Goal: Task Accomplishment & Management: Manage account settings

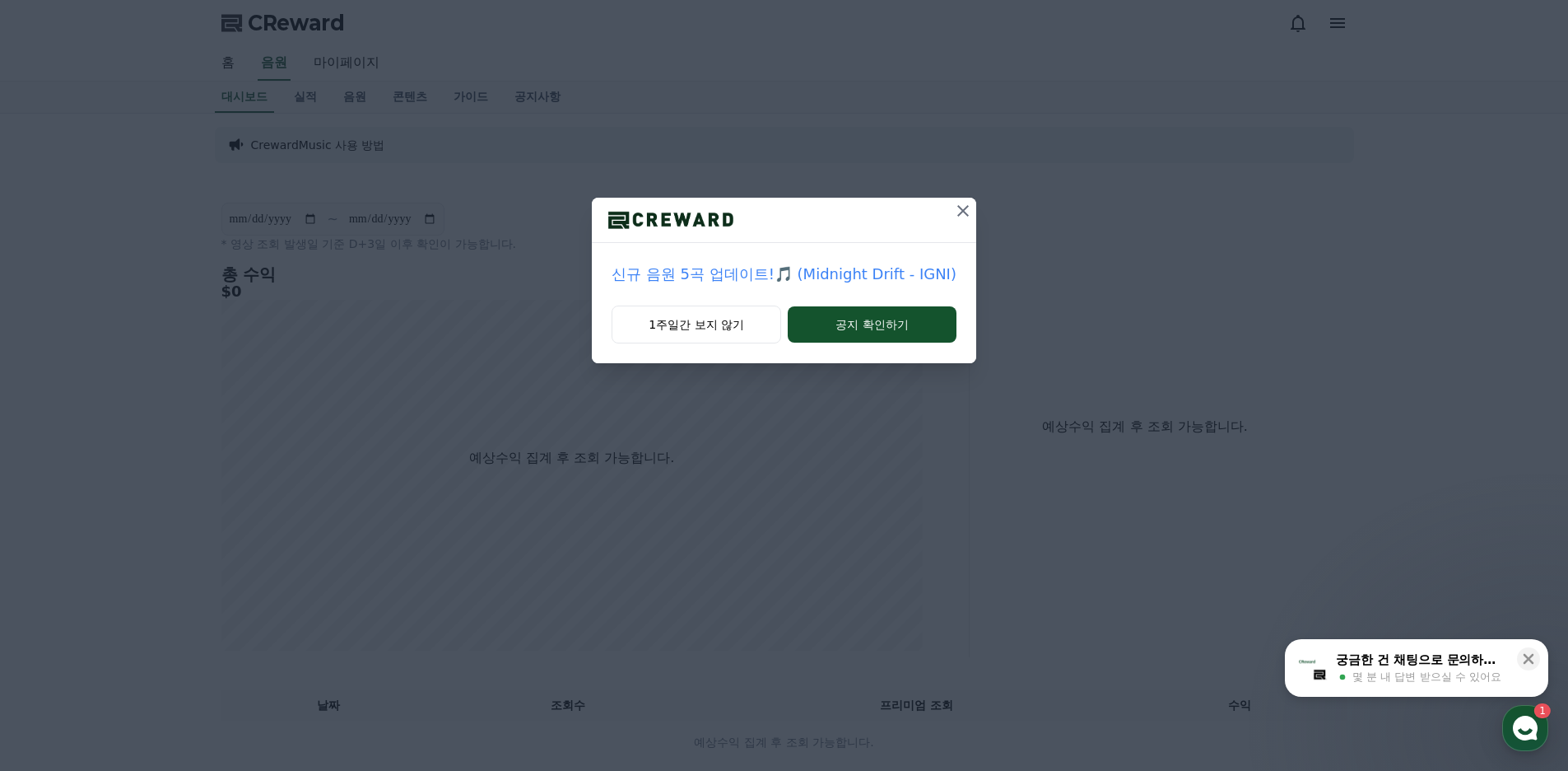
click at [953, 203] on icon at bounding box center [962, 211] width 20 height 20
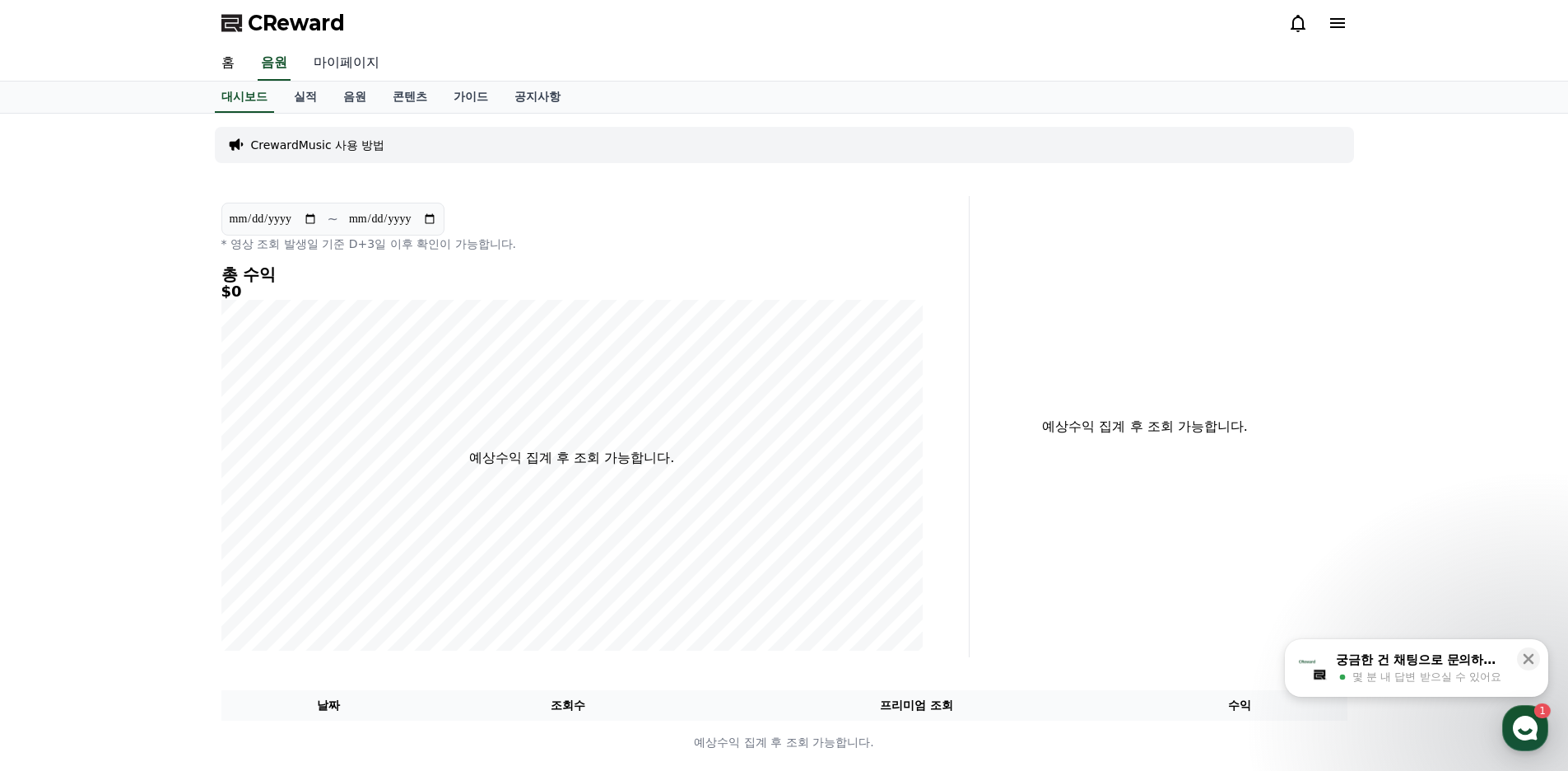
click at [328, 67] on link "마이페이지" at bounding box center [346, 63] width 92 height 35
select select "**********"
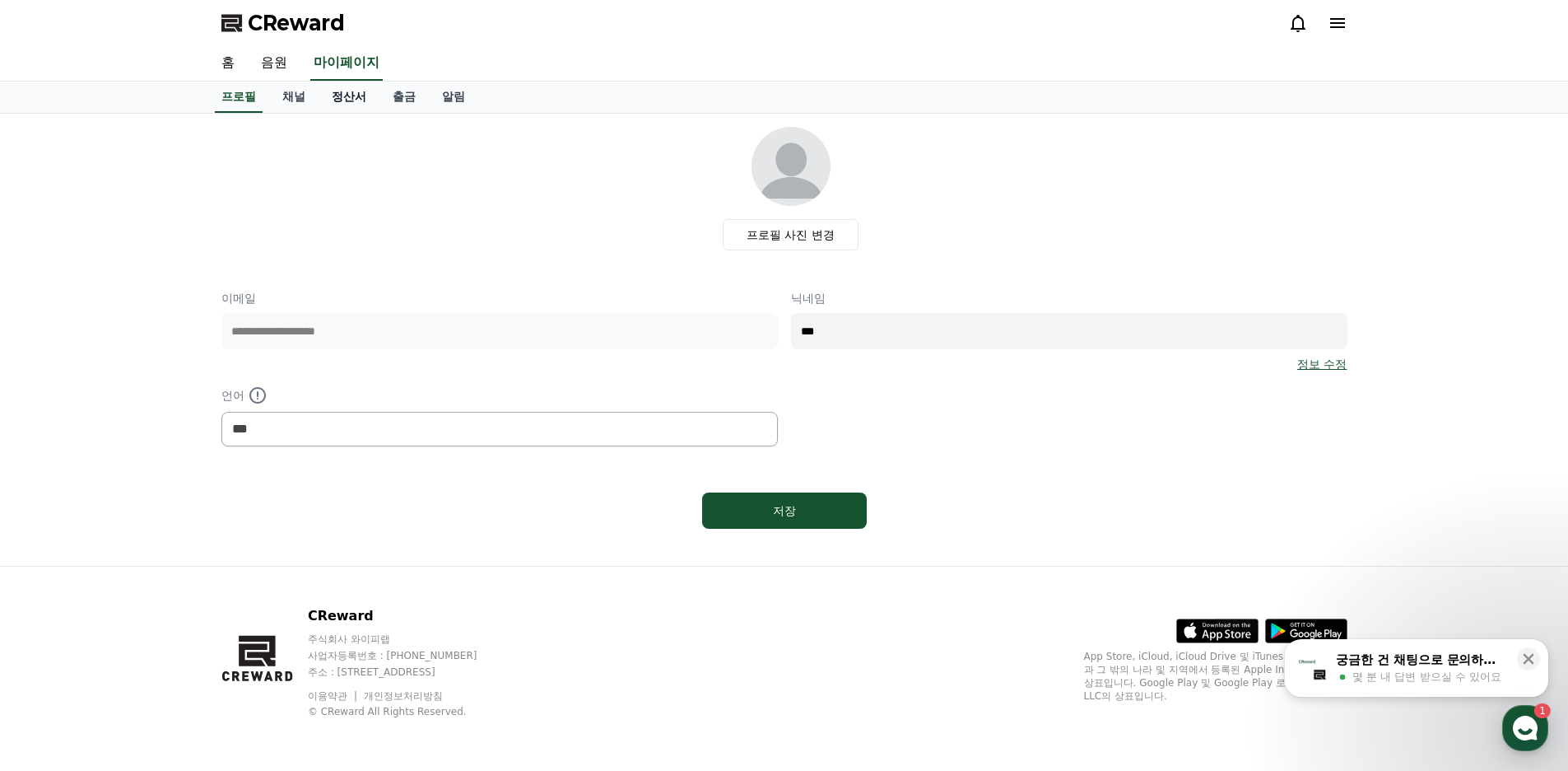
click at [346, 94] on link "정산서" at bounding box center [349, 97] width 61 height 31
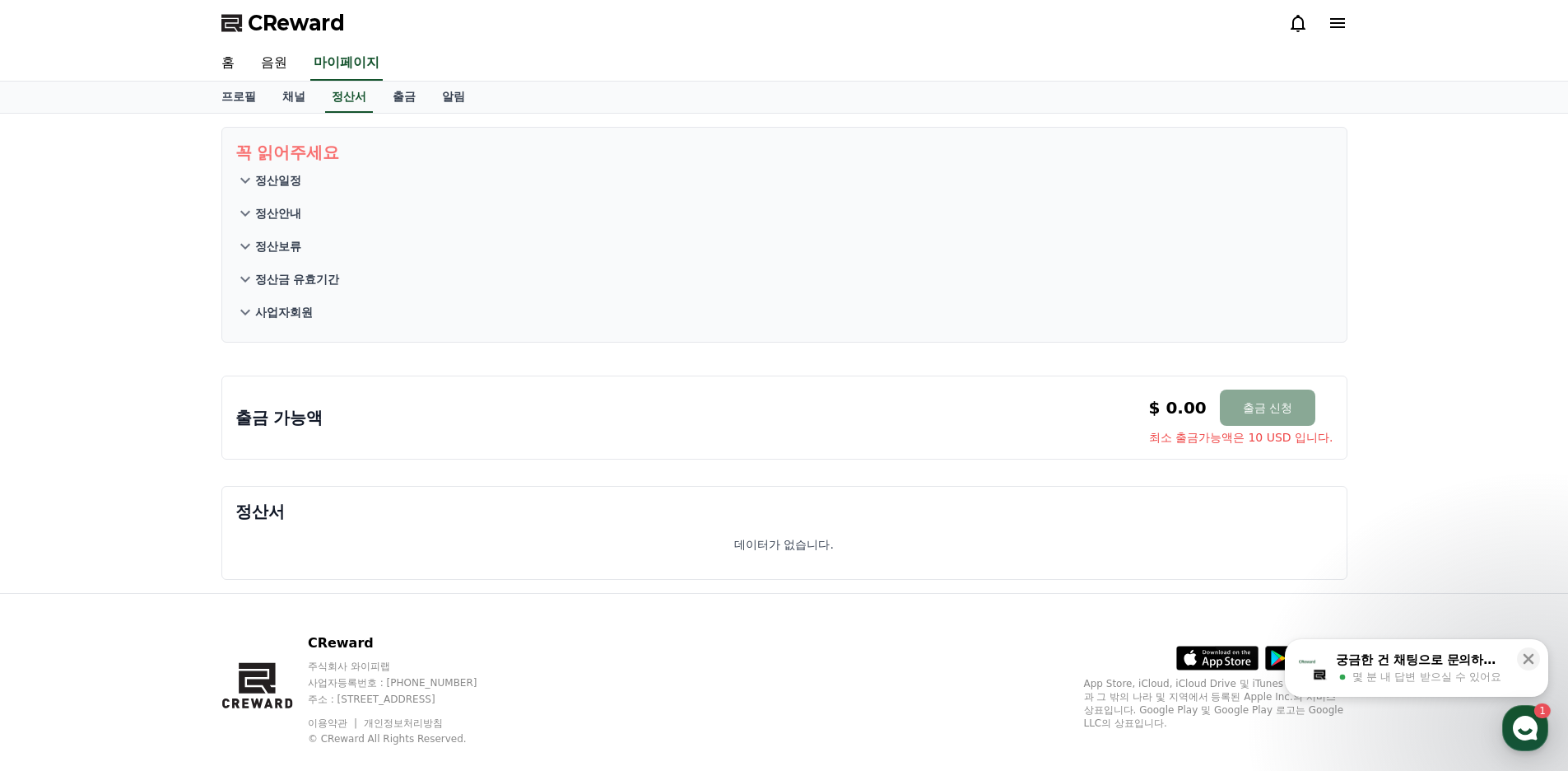
click at [279, 179] on p "정산일정" at bounding box center [278, 180] width 46 height 16
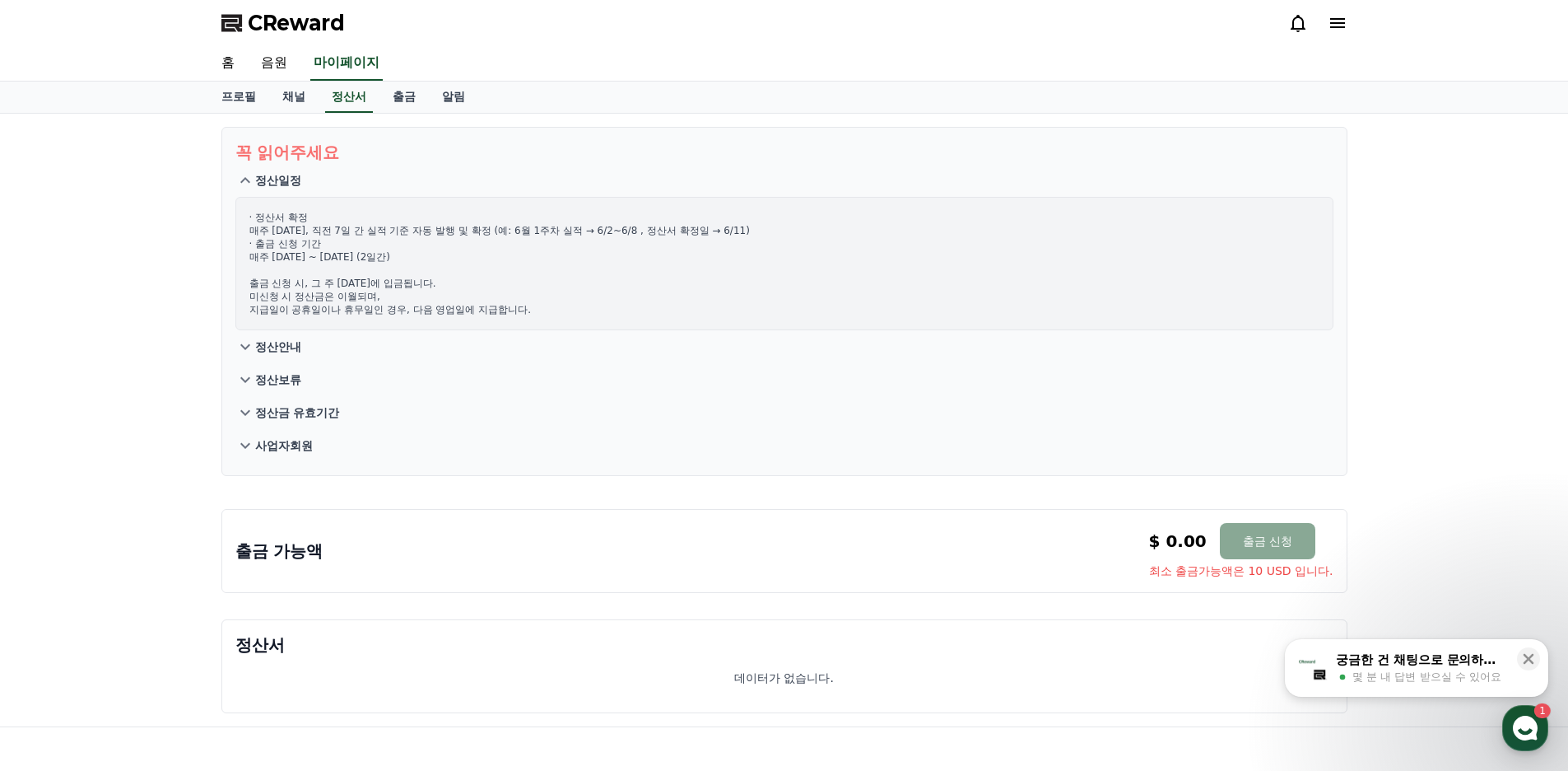
click at [286, 341] on p "정산안내" at bounding box center [278, 346] width 46 height 16
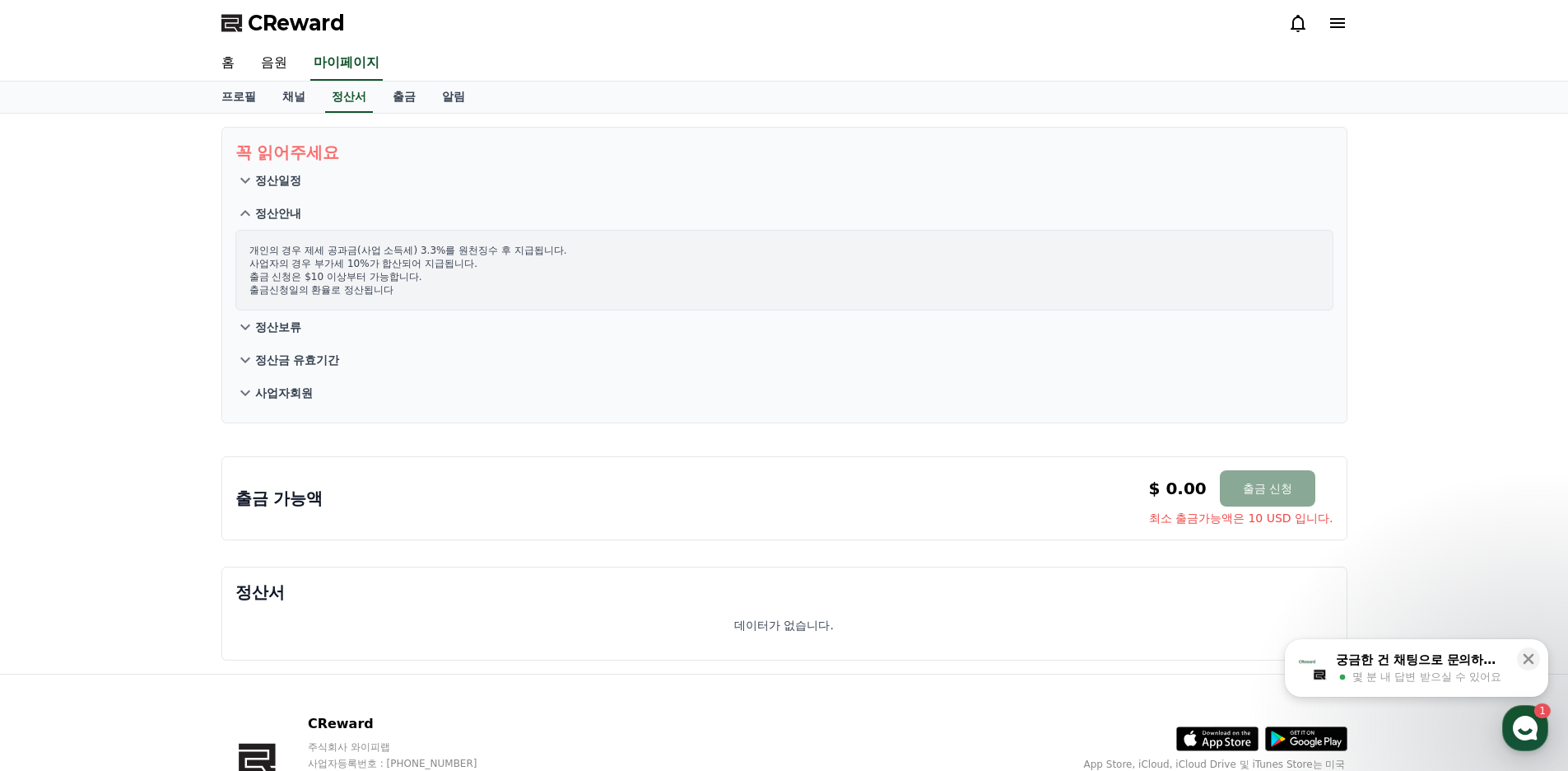
click at [282, 325] on p "정산보류" at bounding box center [278, 326] width 46 height 16
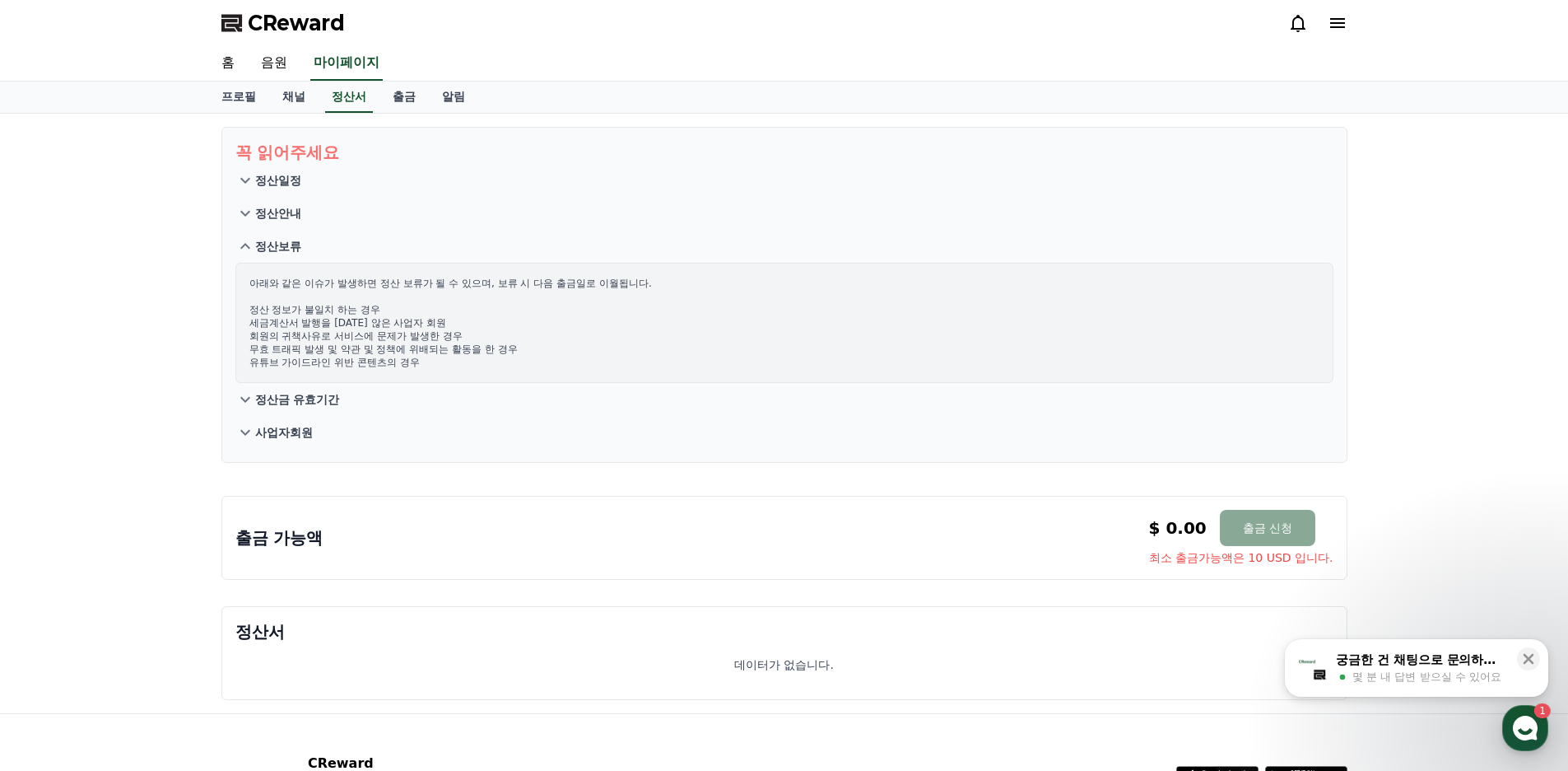
click at [300, 403] on p "정산금 유효기간" at bounding box center [298, 399] width 85 height 16
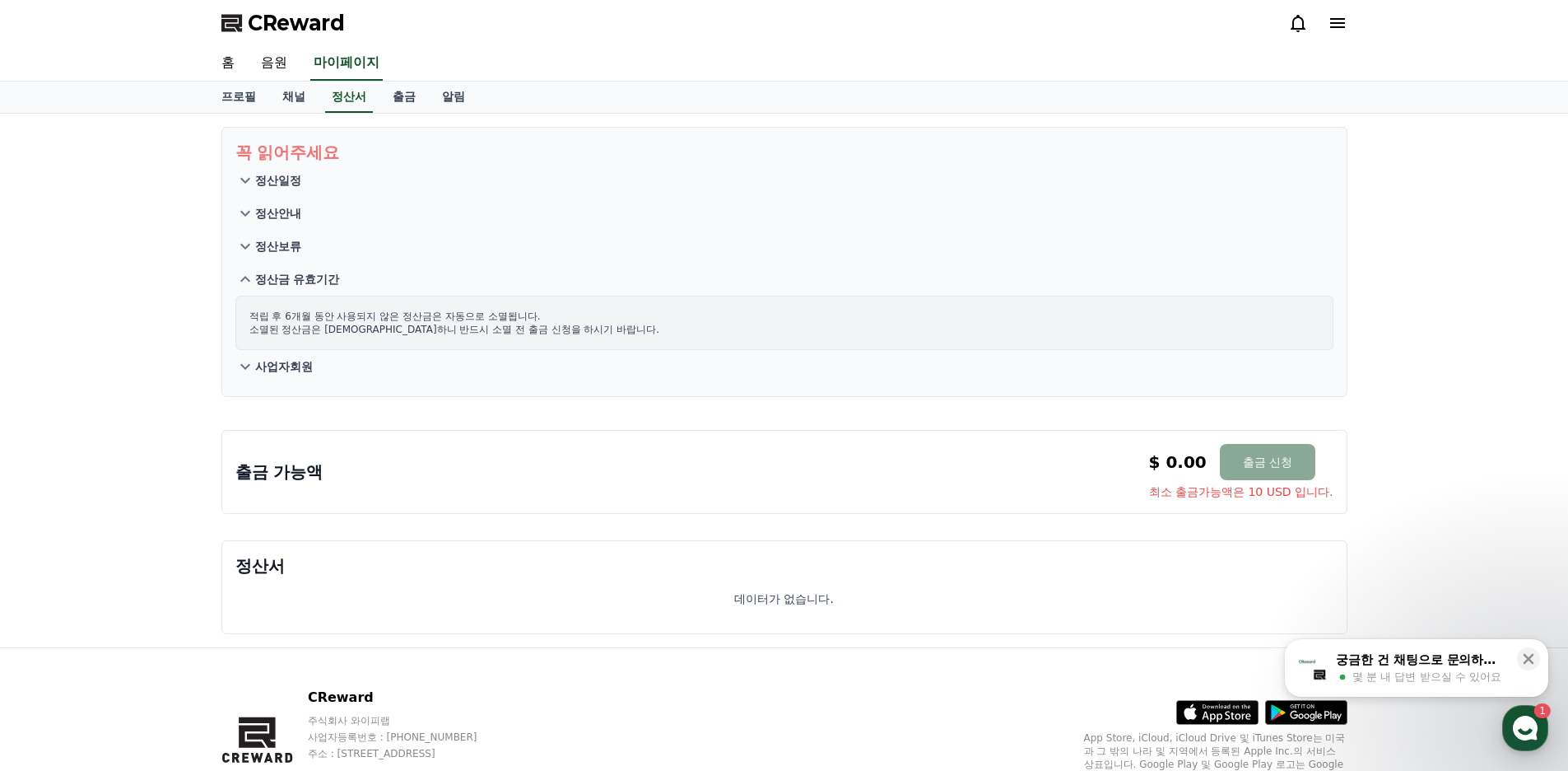
click at [295, 363] on p "사업자회원" at bounding box center [284, 366] width 58 height 16
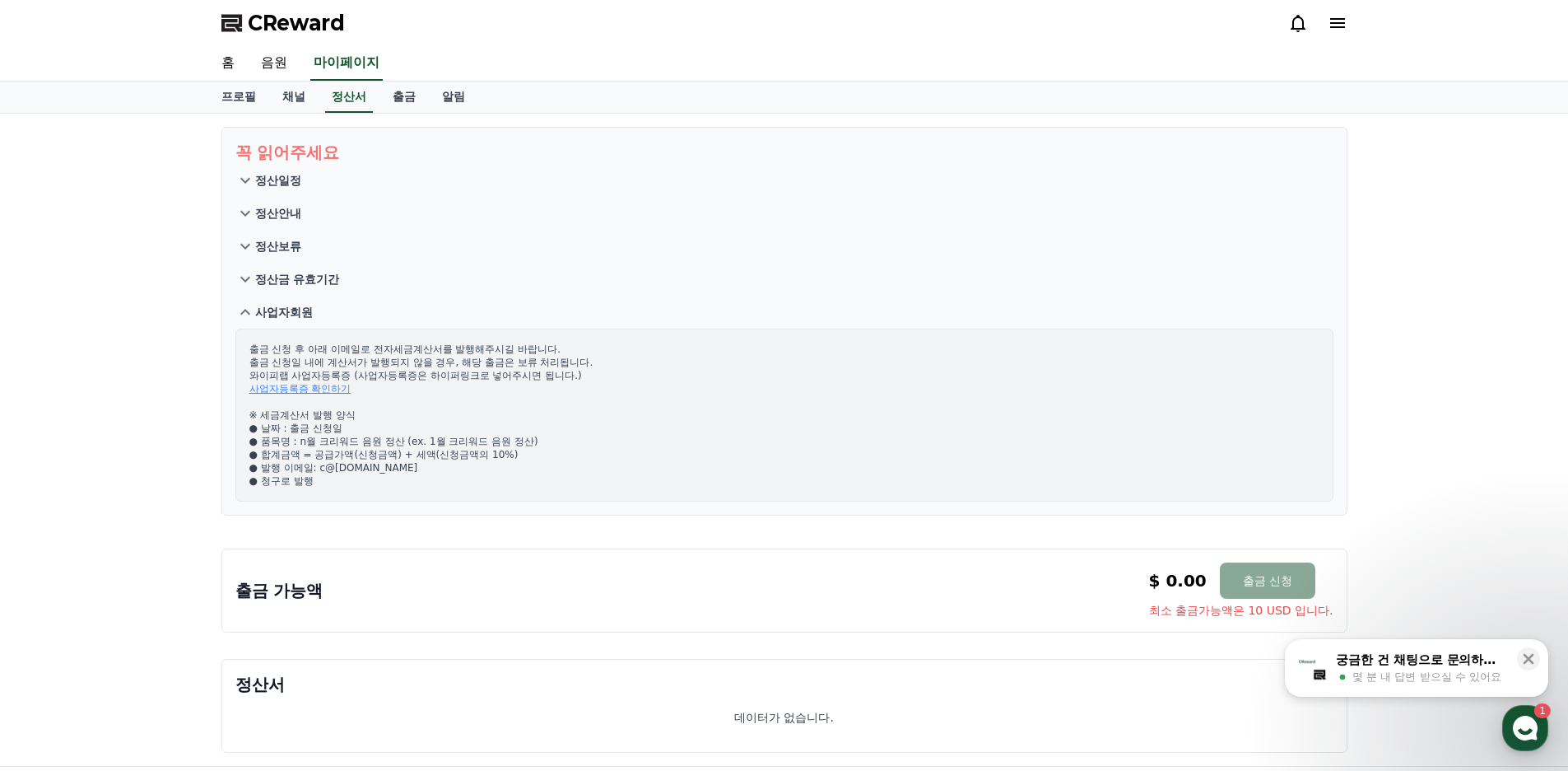
click at [294, 178] on p "정산일정" at bounding box center [278, 180] width 46 height 16
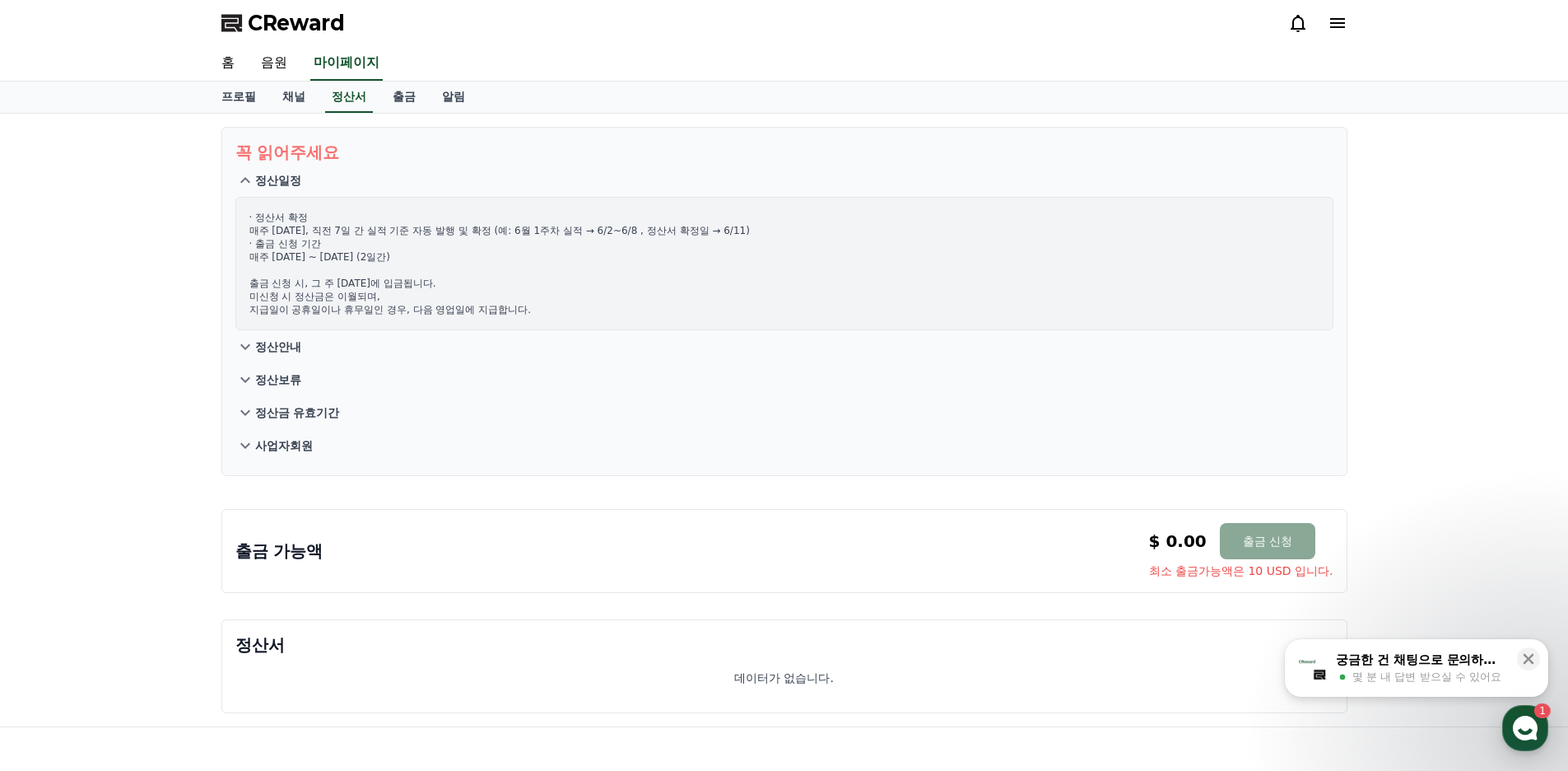
click at [294, 178] on p "정산일정" at bounding box center [278, 180] width 46 height 16
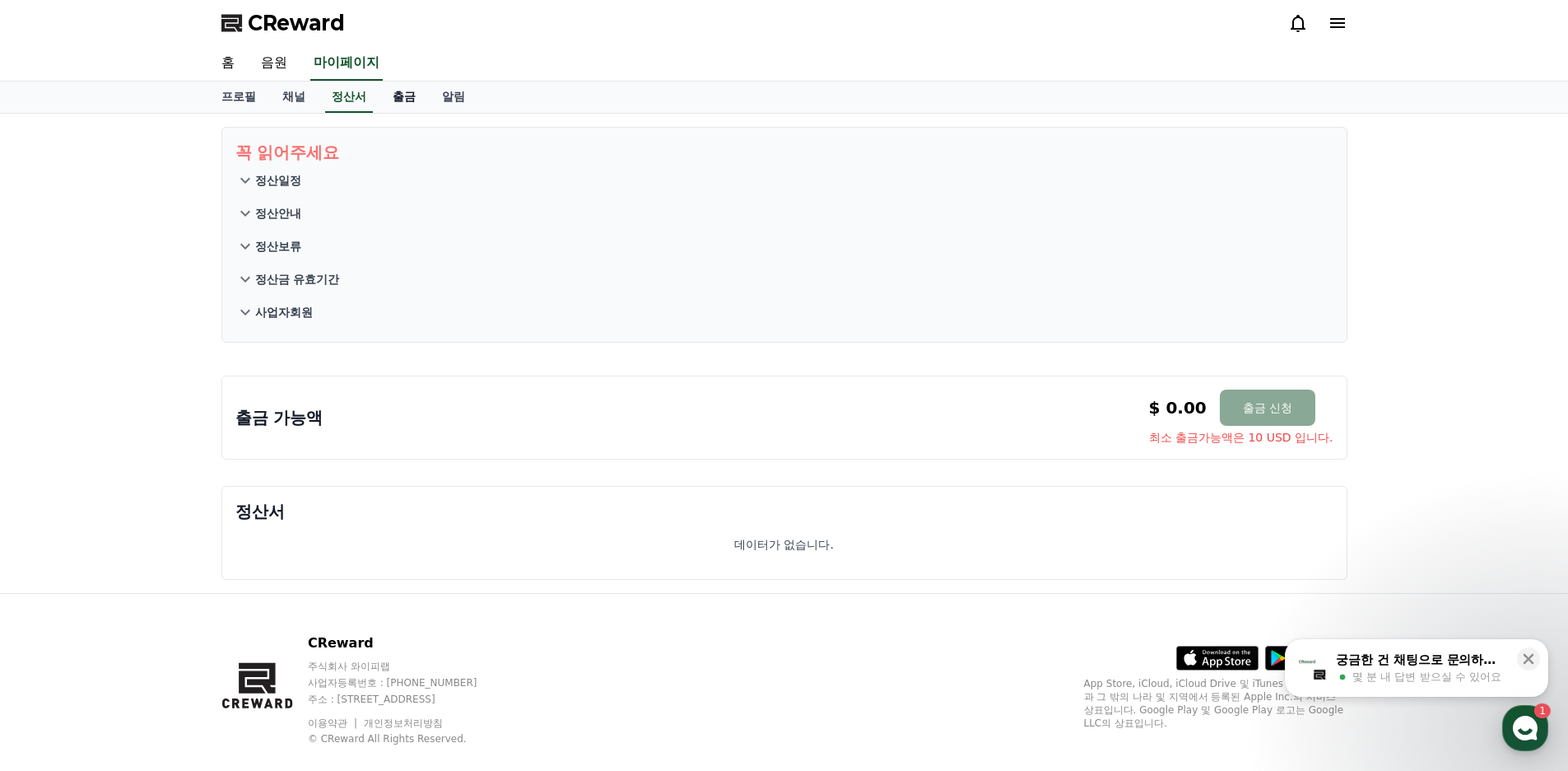
click at [406, 101] on link "출금" at bounding box center [404, 97] width 49 height 31
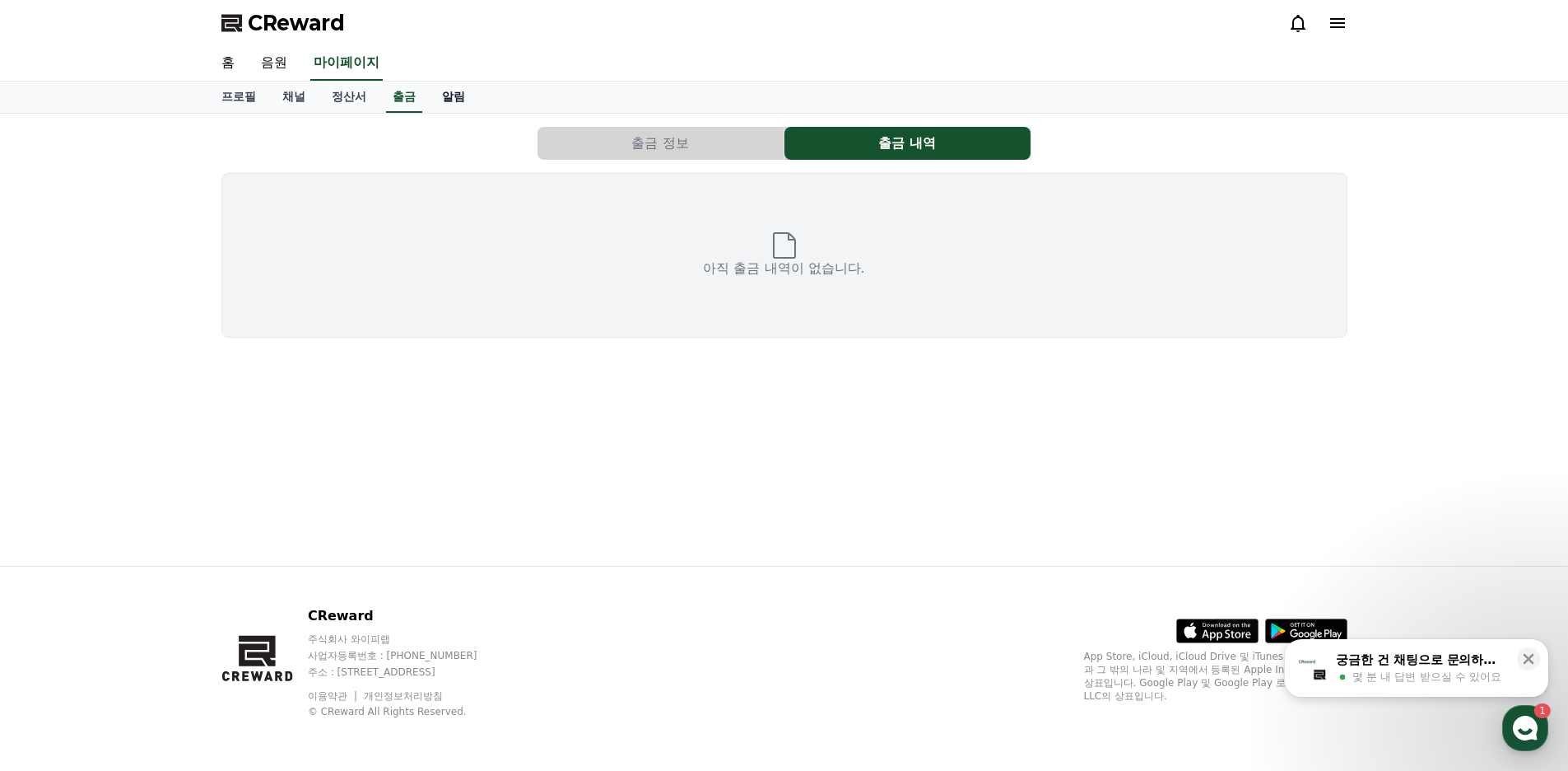
click at [452, 98] on link "알림" at bounding box center [453, 97] width 49 height 31
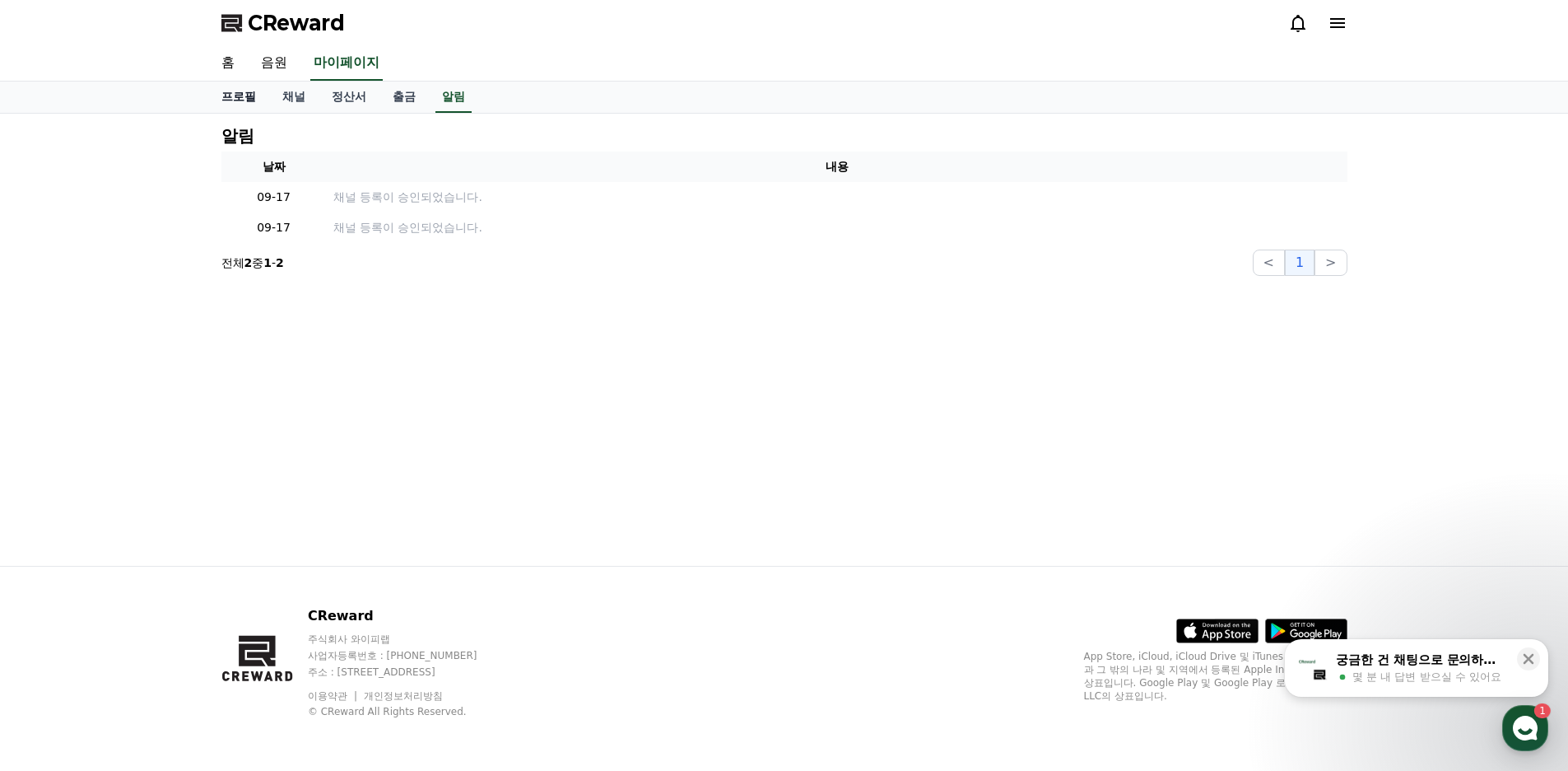
click at [242, 98] on link "프로필" at bounding box center [238, 97] width 61 height 31
select select "**********"
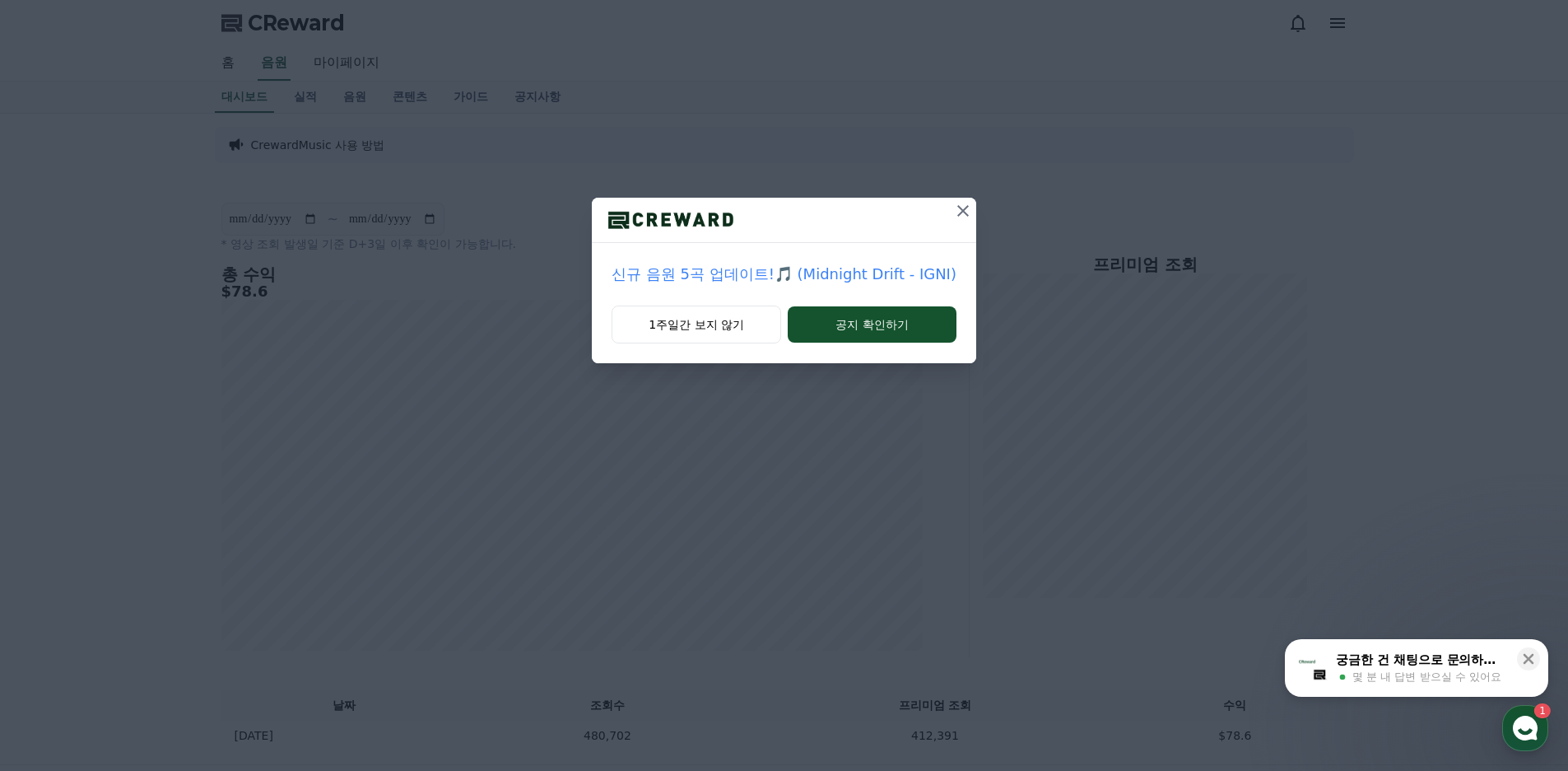
click at [957, 212] on icon at bounding box center [962, 211] width 20 height 20
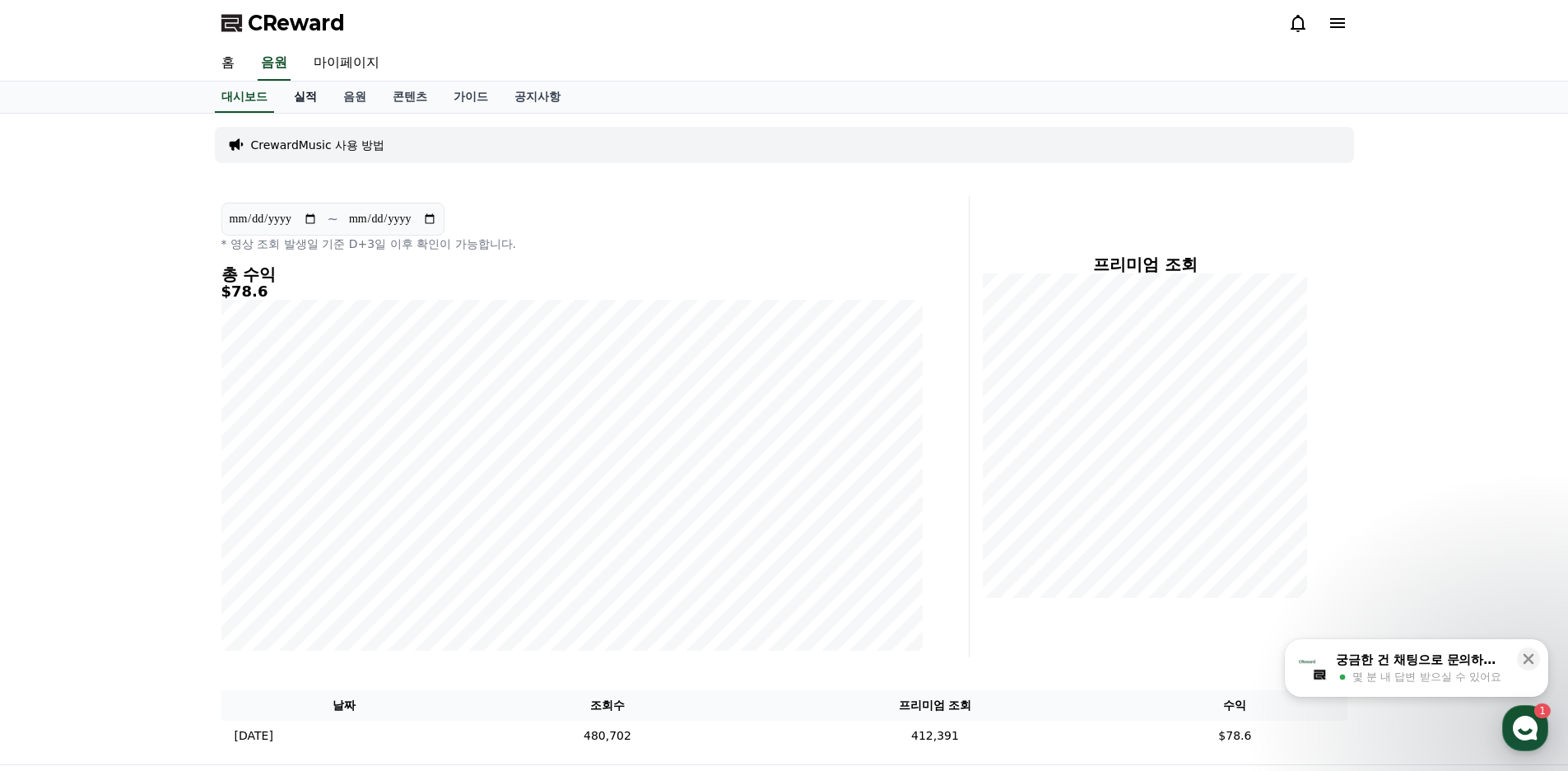
click at [306, 95] on link "실적" at bounding box center [305, 97] width 49 height 31
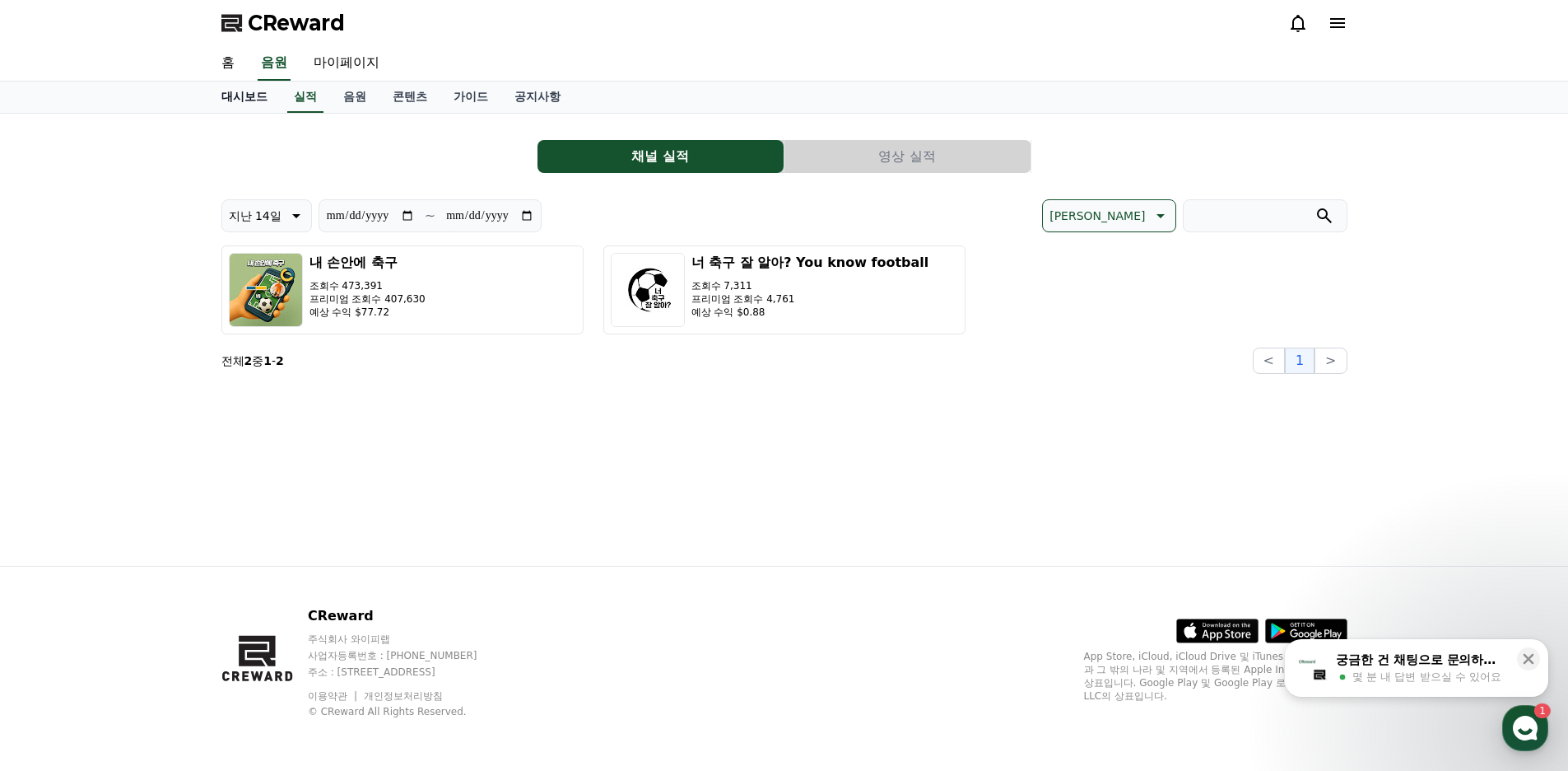
click at [252, 95] on link "대시보드" at bounding box center [244, 97] width 72 height 31
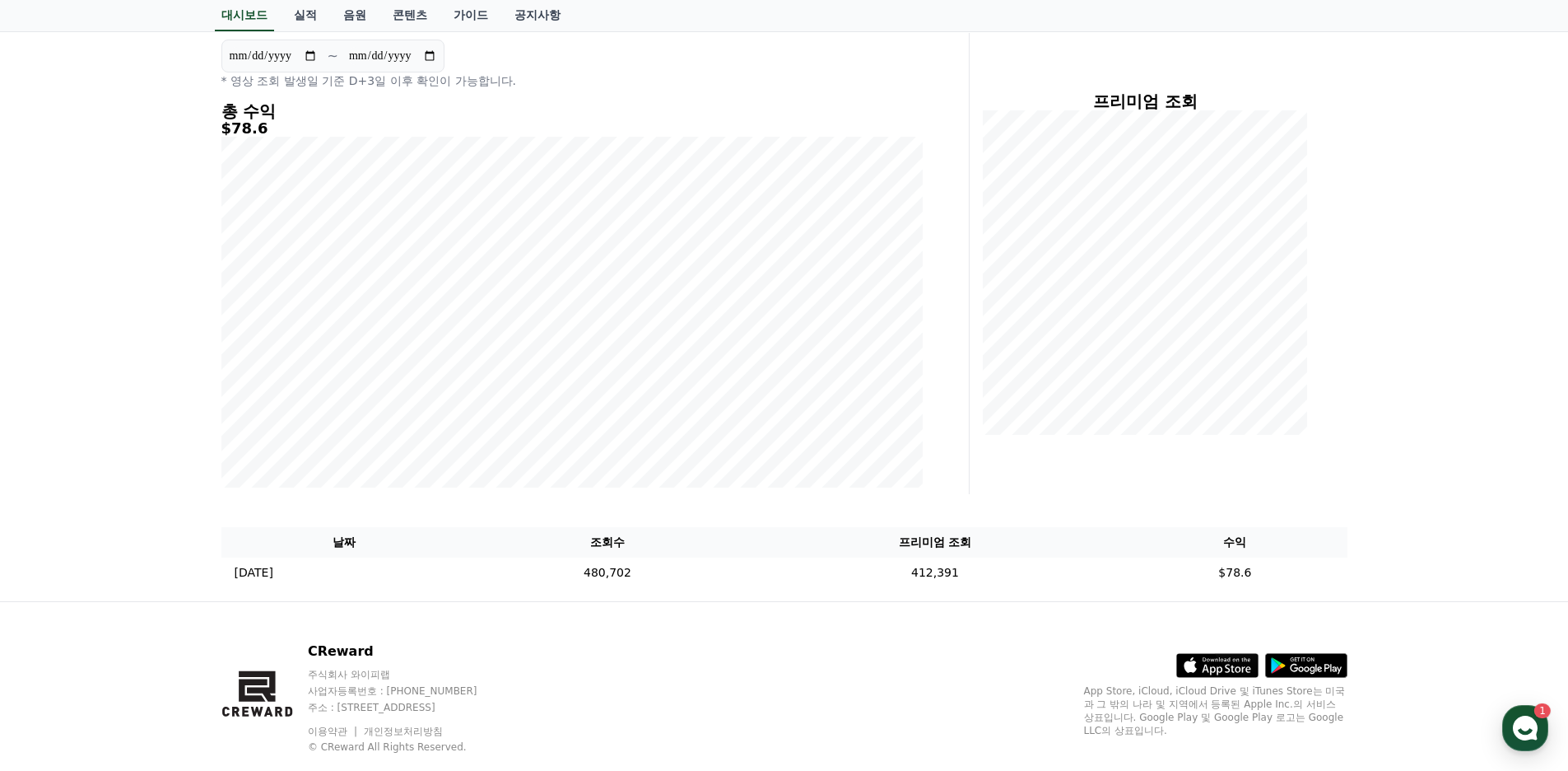
scroll to position [165, 0]
